Goal: Complete application form

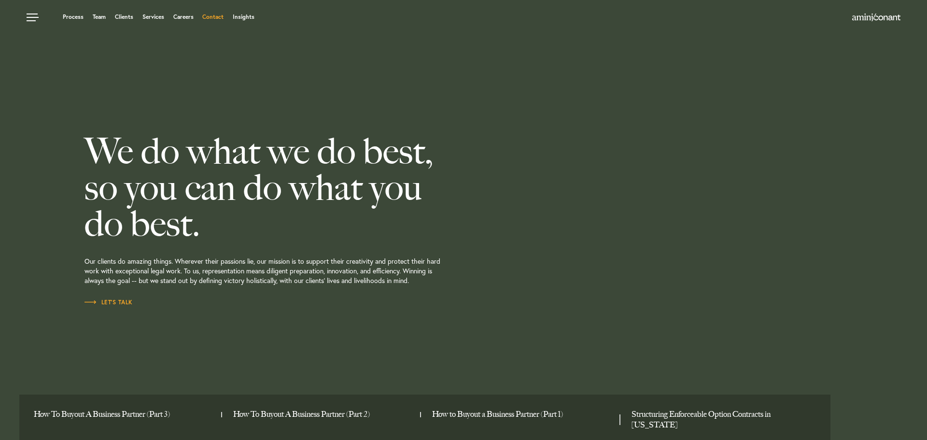
click at [212, 18] on link "Contact" at bounding box center [212, 17] width 21 height 6
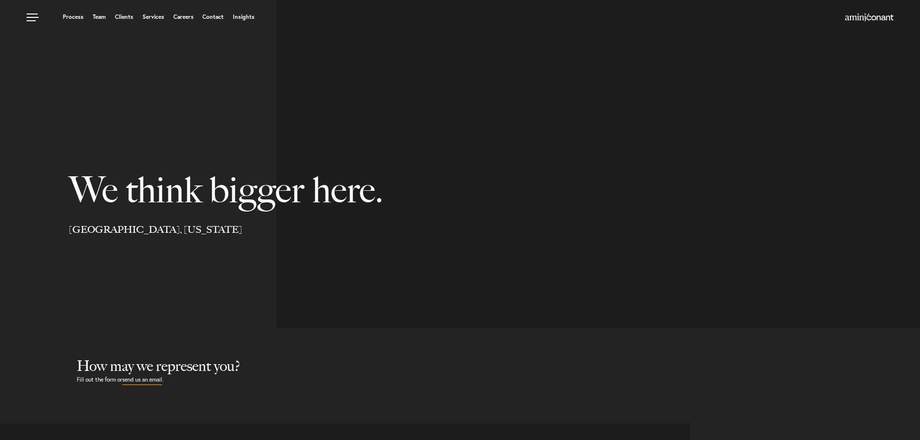
select select "Austin"
select select "Business and Civil Litigation"
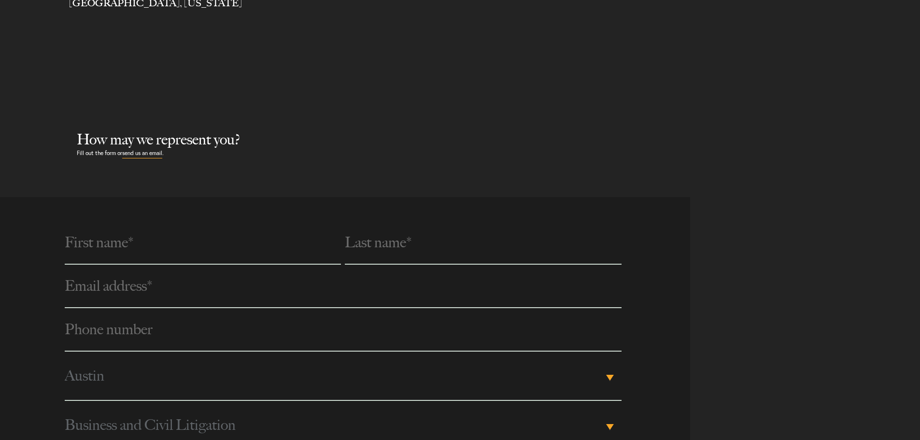
scroll to position [290, 0]
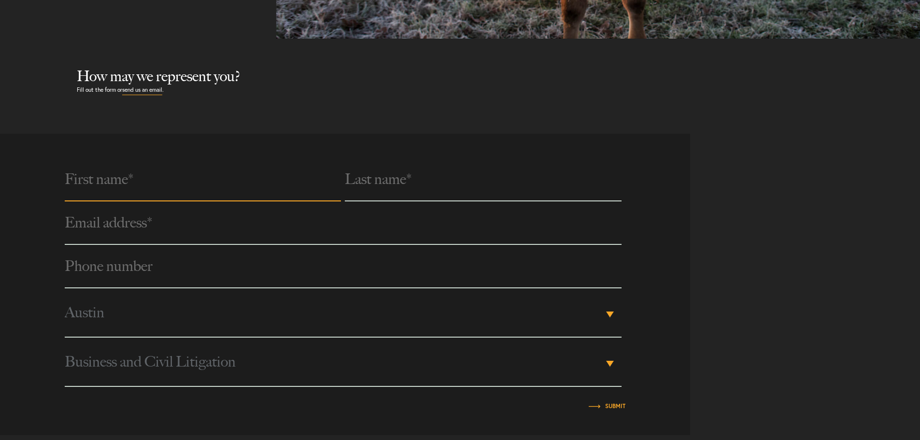
click at [149, 184] on input "text" at bounding box center [203, 179] width 276 height 43
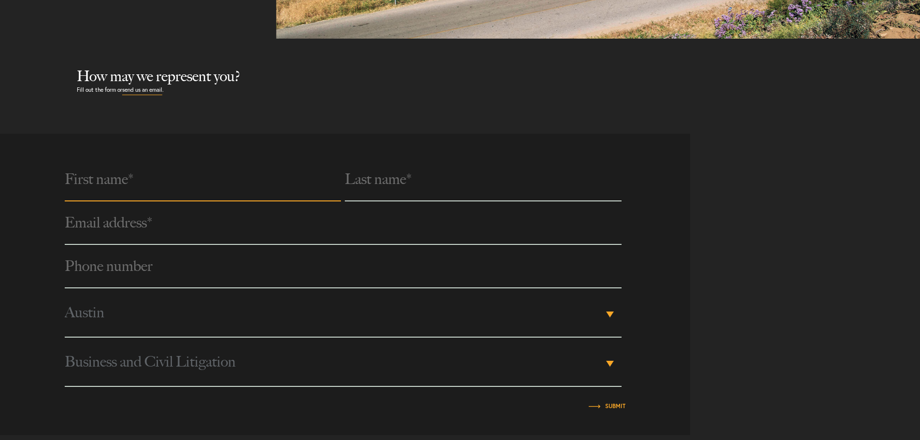
type input "Hi Kyu"
type input "Park"
type input "hi.park@austin.utexas.edu"
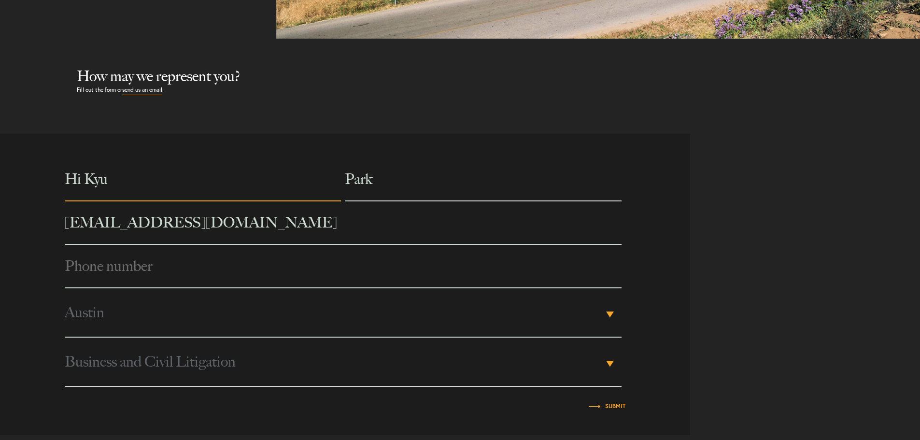
type input "6072807234"
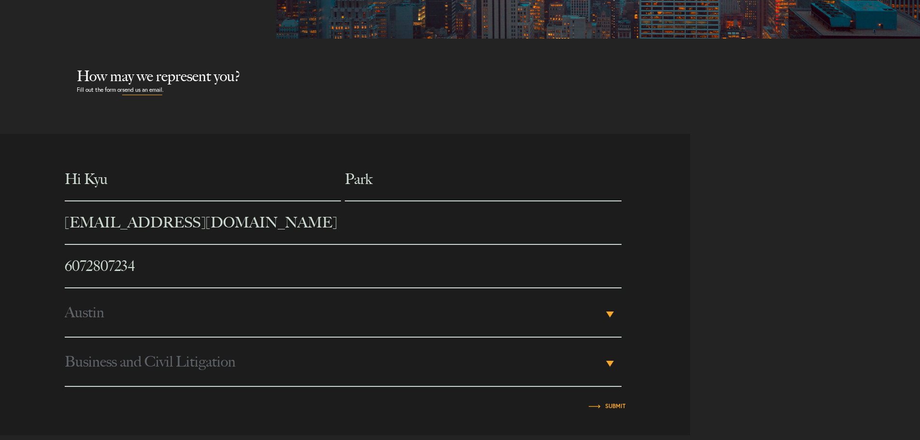
click at [167, 316] on span "Austin" at bounding box center [334, 312] width 538 height 48
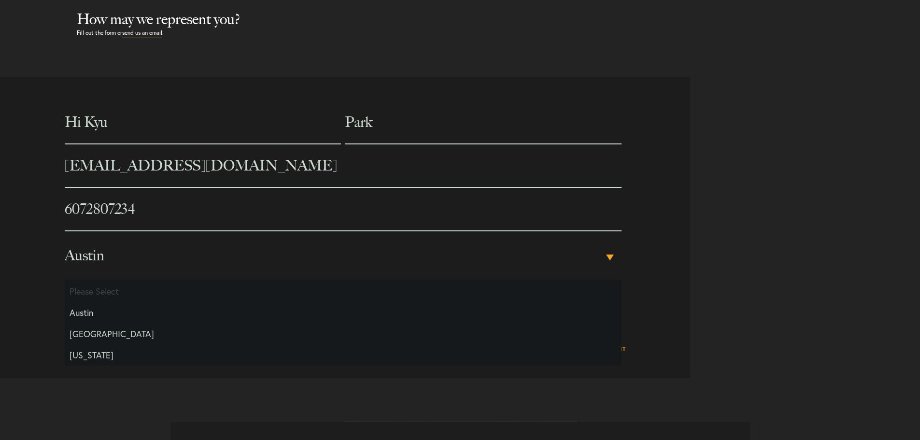
scroll to position [435, 0]
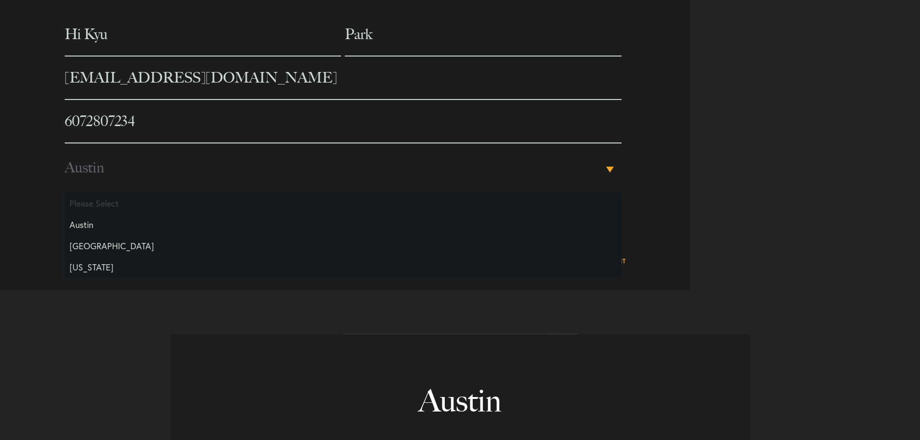
click at [50, 259] on div "Hi Kyu Park hi.park@austin.utexas.edu Phone number * 6072807234 City Please Sel…" at bounding box center [345, 139] width 690 height 253
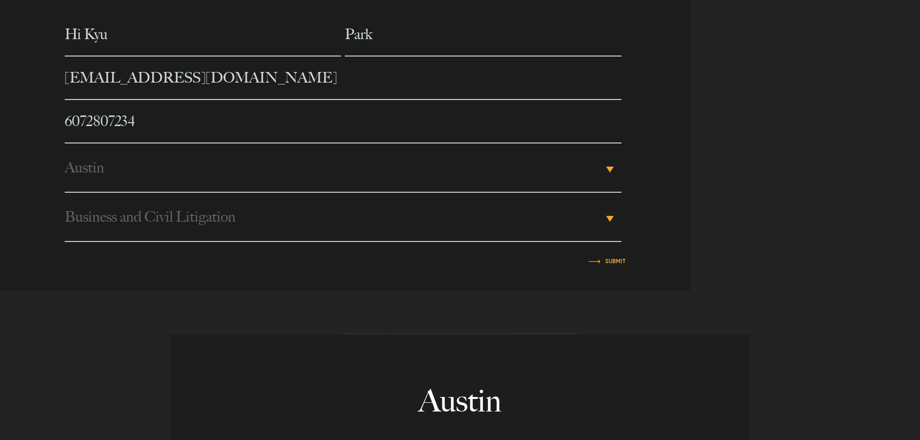
click at [331, 232] on span "Business and Civil Litigation" at bounding box center [334, 217] width 538 height 48
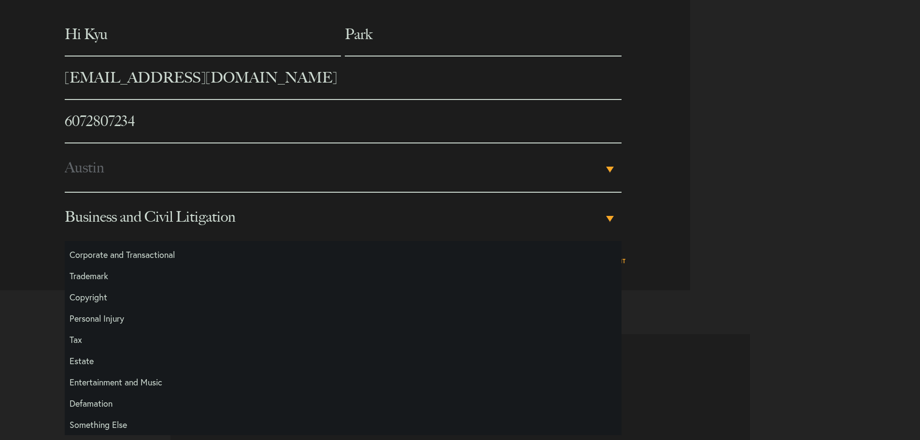
scroll to position [483, 0]
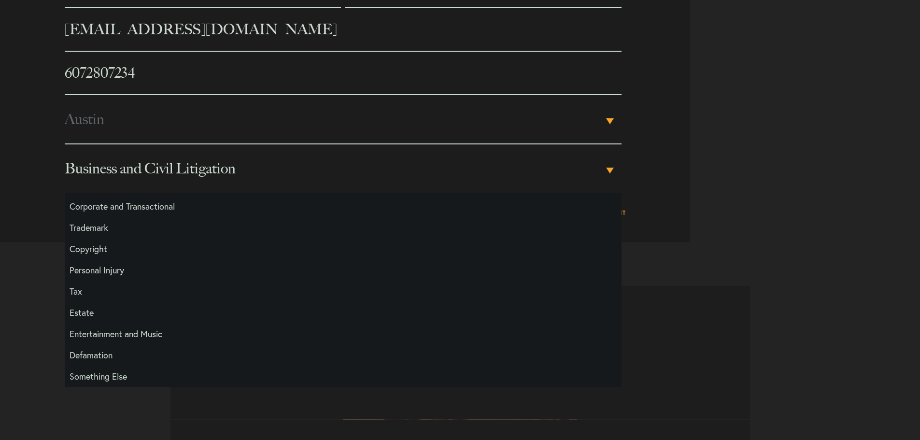
click at [148, 371] on li "Something Else" at bounding box center [343, 376] width 557 height 21
select select "Something Else"
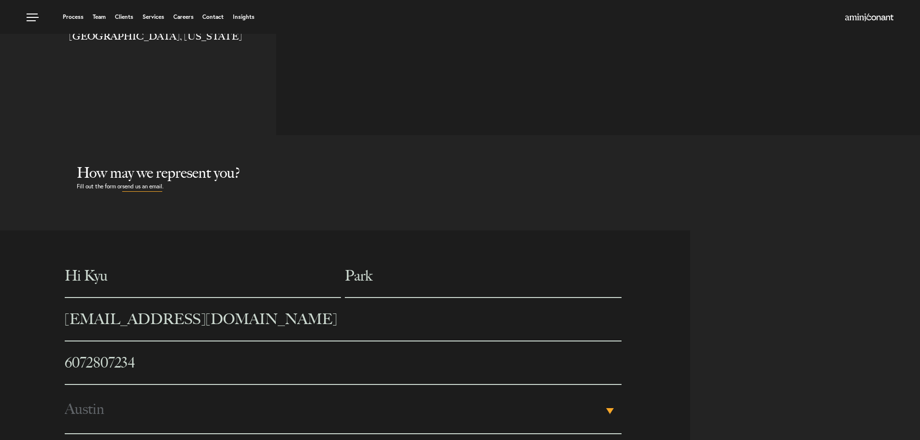
scroll to position [0, 0]
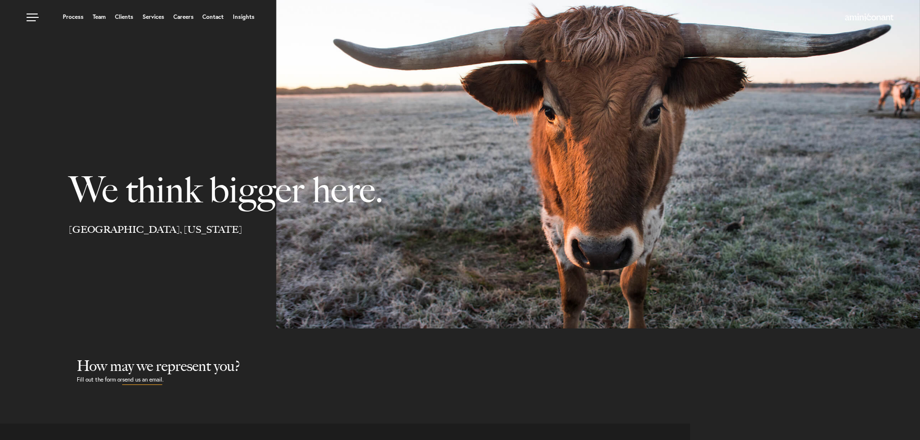
click at [210, 19] on link "Contact" at bounding box center [212, 17] width 21 height 6
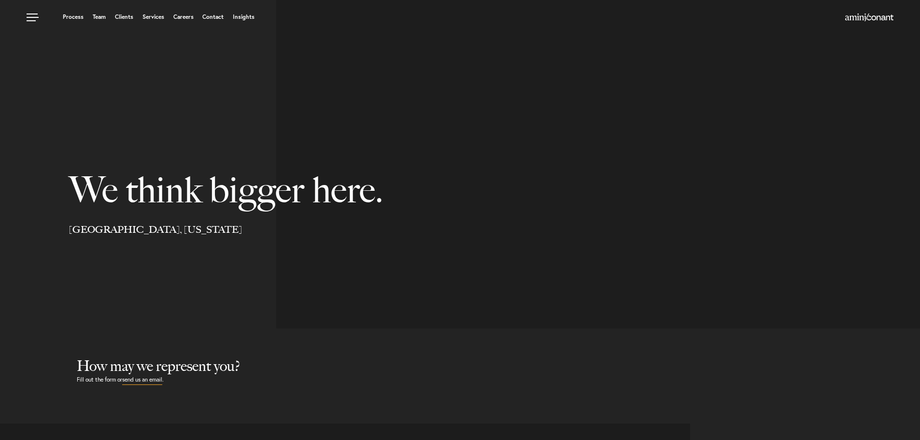
select select "Austin"
select select "Business and Civil Litigation"
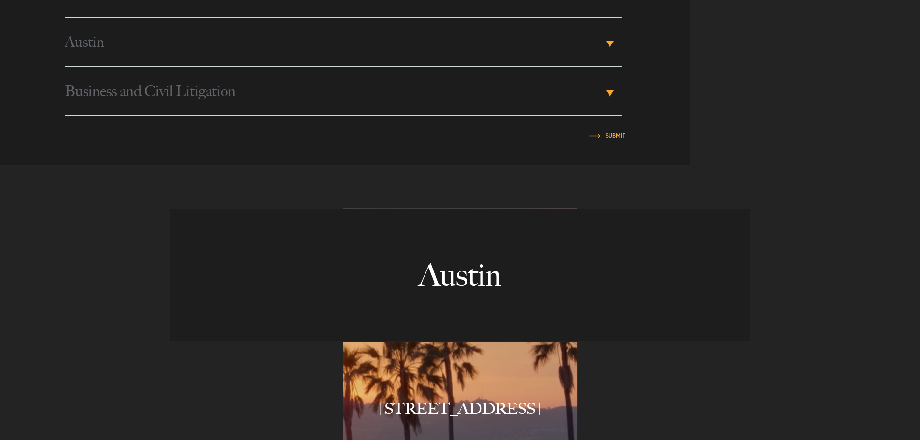
scroll to position [628, 0]
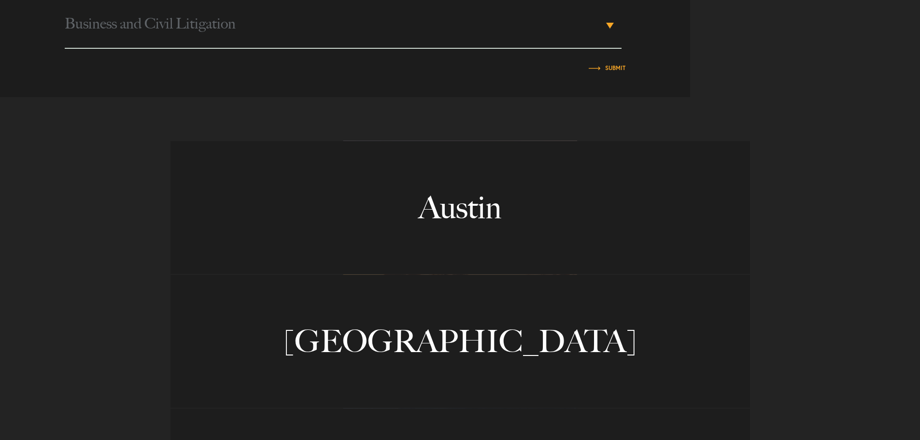
click at [414, 216] on link "Austin" at bounding box center [459, 207] width 579 height 133
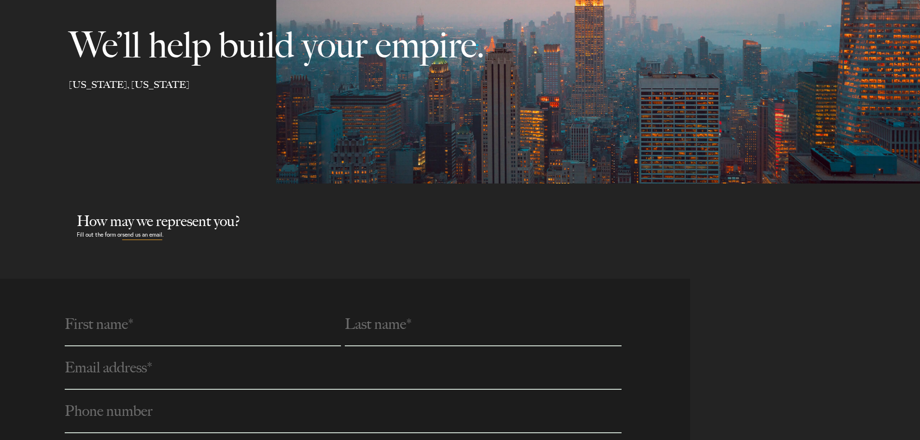
scroll to position [290, 0]
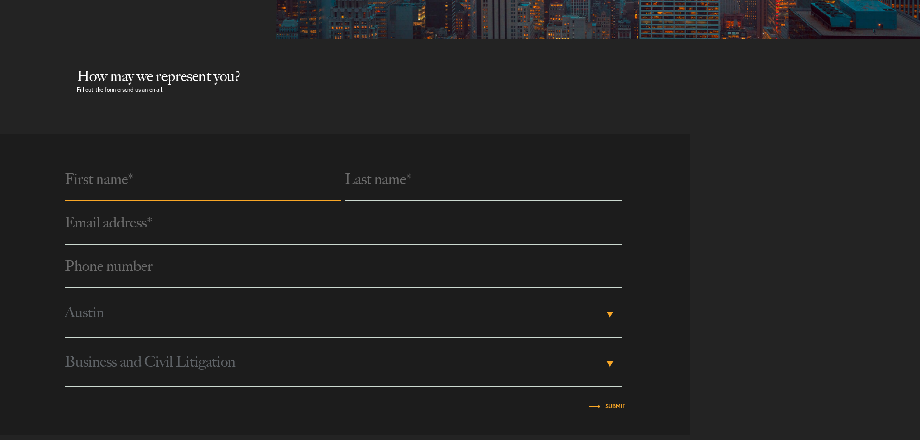
click at [166, 189] on input "text" at bounding box center [203, 179] width 276 height 43
type input "Hi Kyu"
type input "Park"
type input "hi.park@austin.utexas.edu"
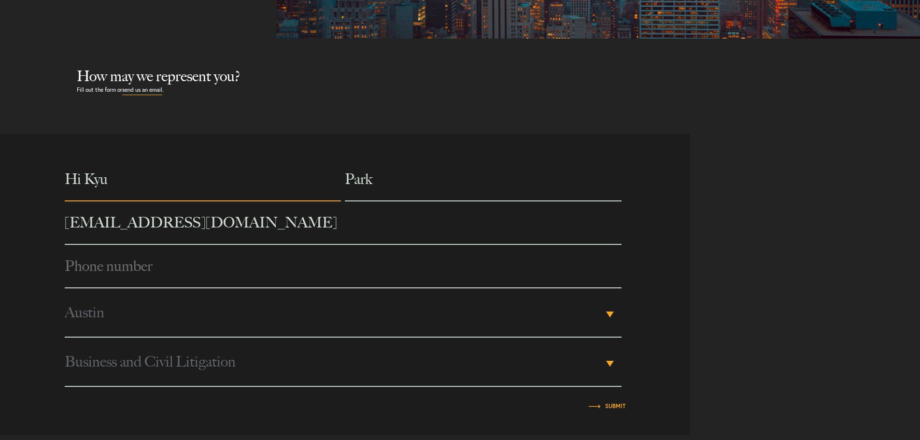
type input "6072807234"
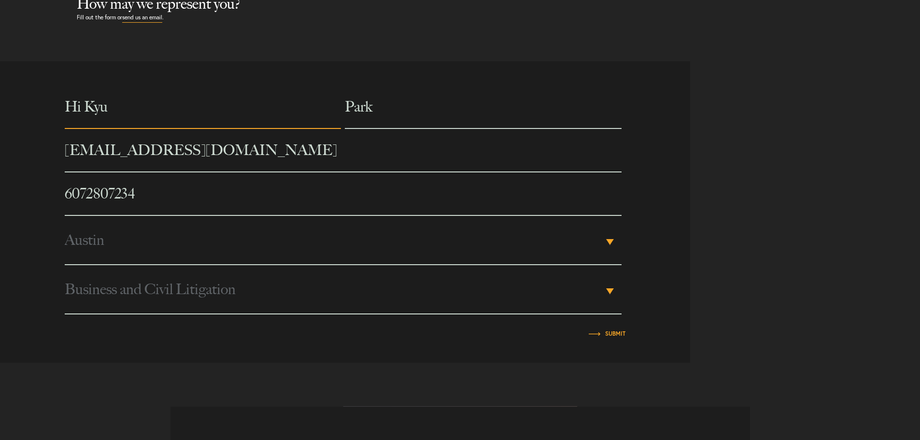
scroll to position [435, 0]
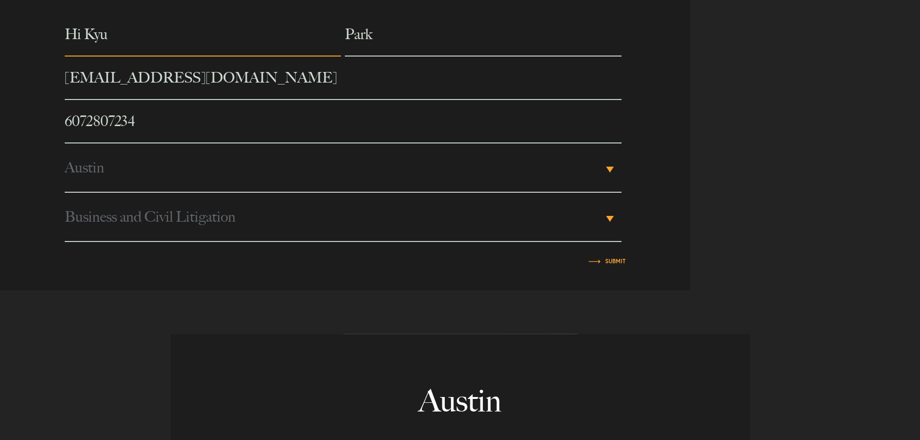
click at [214, 223] on span "Business and Civil Litigation" at bounding box center [334, 217] width 538 height 48
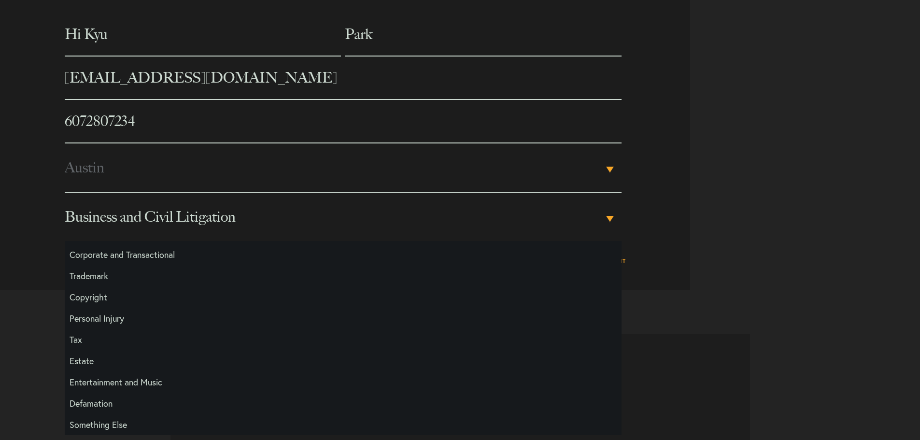
scroll to position [483, 0]
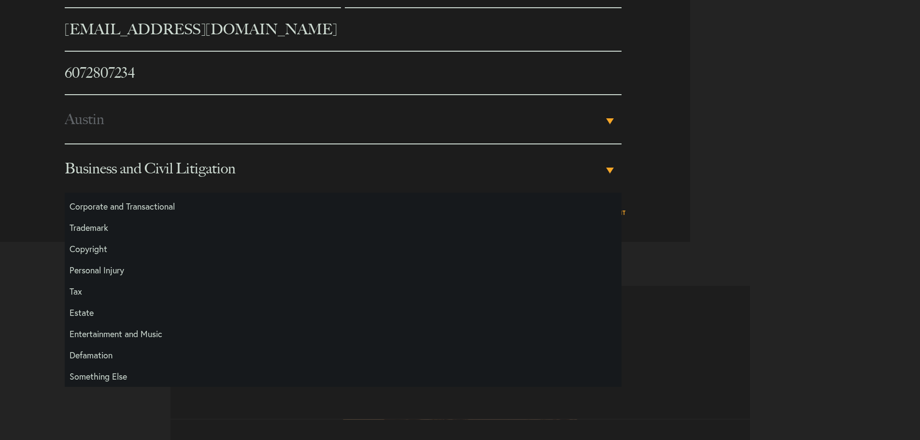
click at [105, 377] on li "Something Else" at bounding box center [343, 376] width 557 height 21
select select "Something Else"
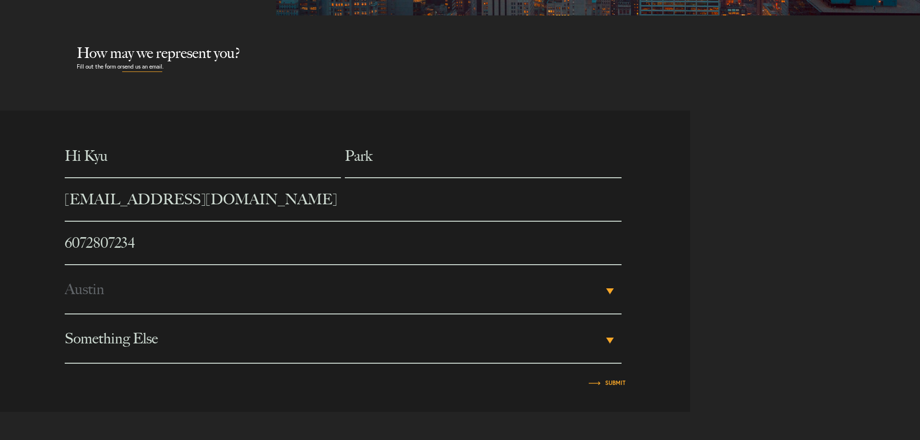
scroll to position [386, 0]
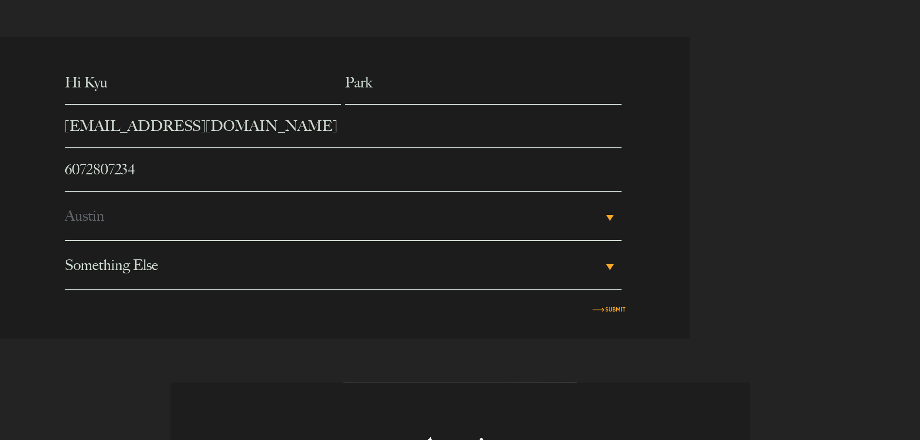
click at [610, 311] on input "Submit" at bounding box center [615, 310] width 20 height 6
